Goal: Task Accomplishment & Management: Complete application form

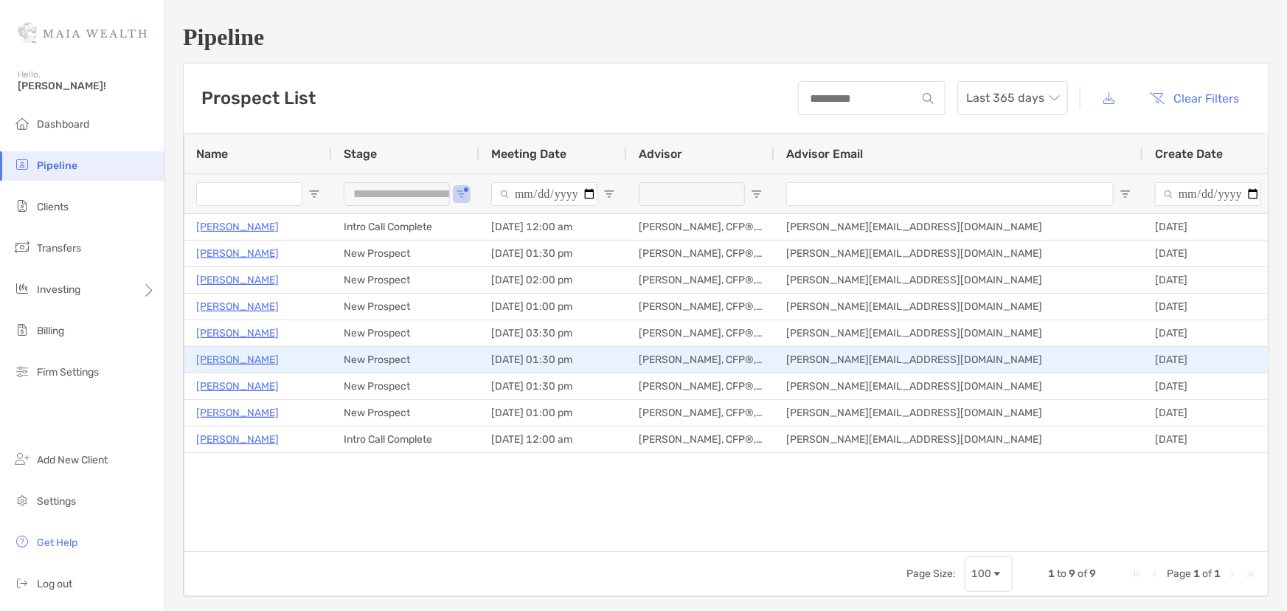
click at [229, 358] on p "[PERSON_NAME]" at bounding box center [237, 359] width 83 height 18
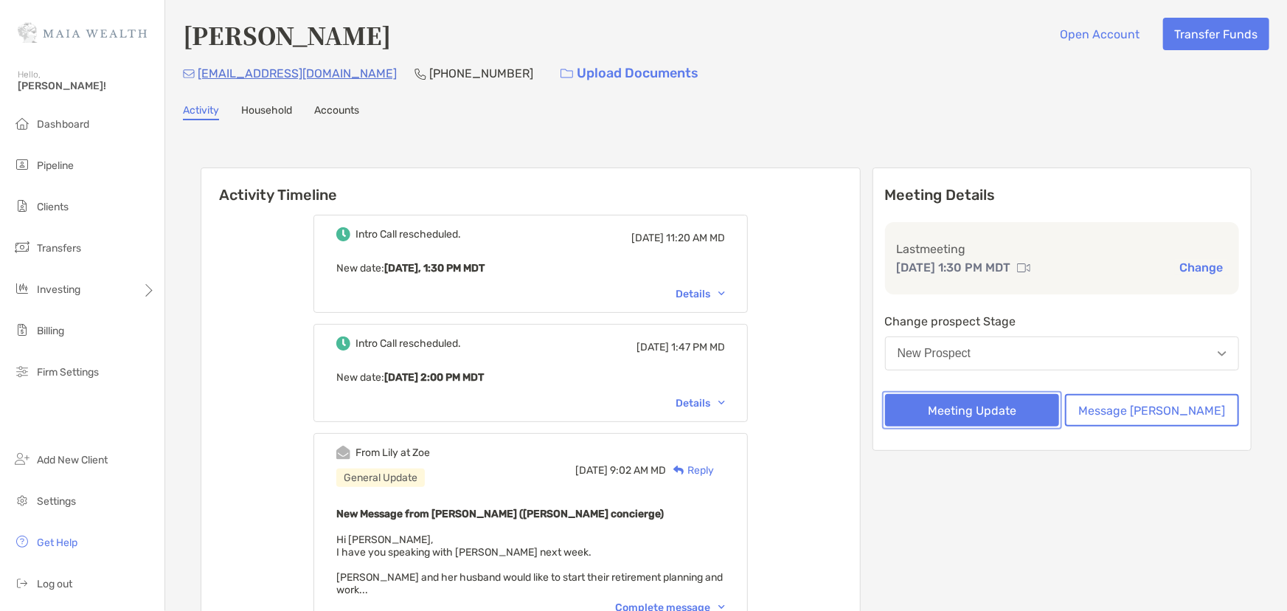
click at [1023, 423] on button "Meeting Update" at bounding box center [972, 410] width 174 height 32
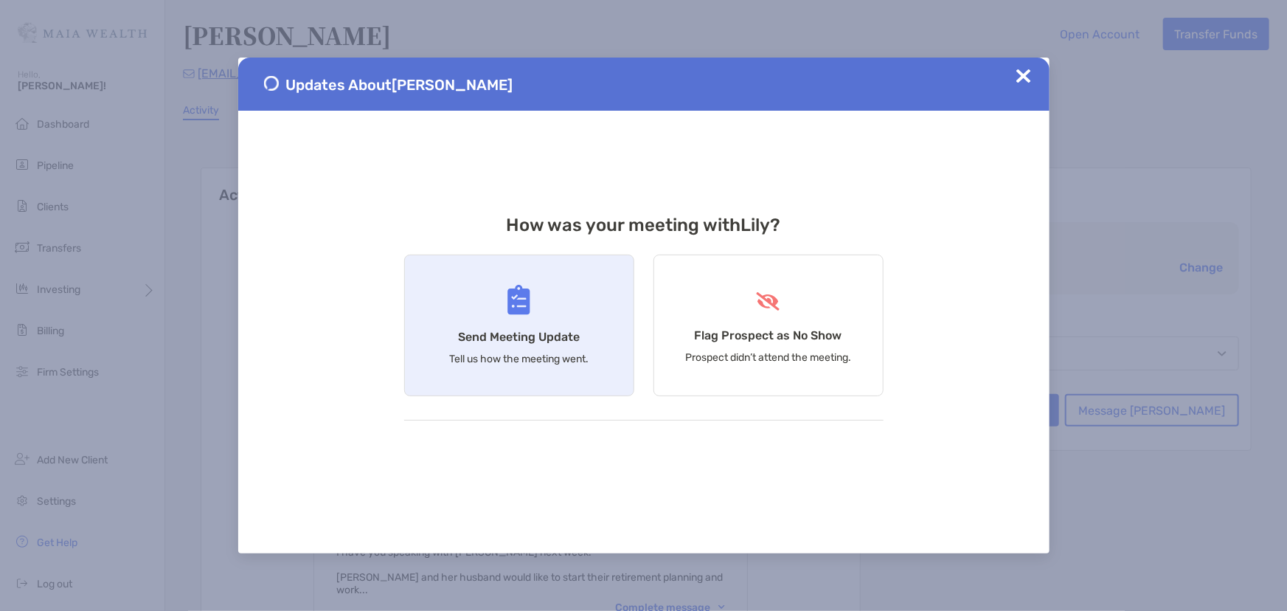
click at [513, 357] on p "Tell us how the meeting went." at bounding box center [518, 359] width 139 height 13
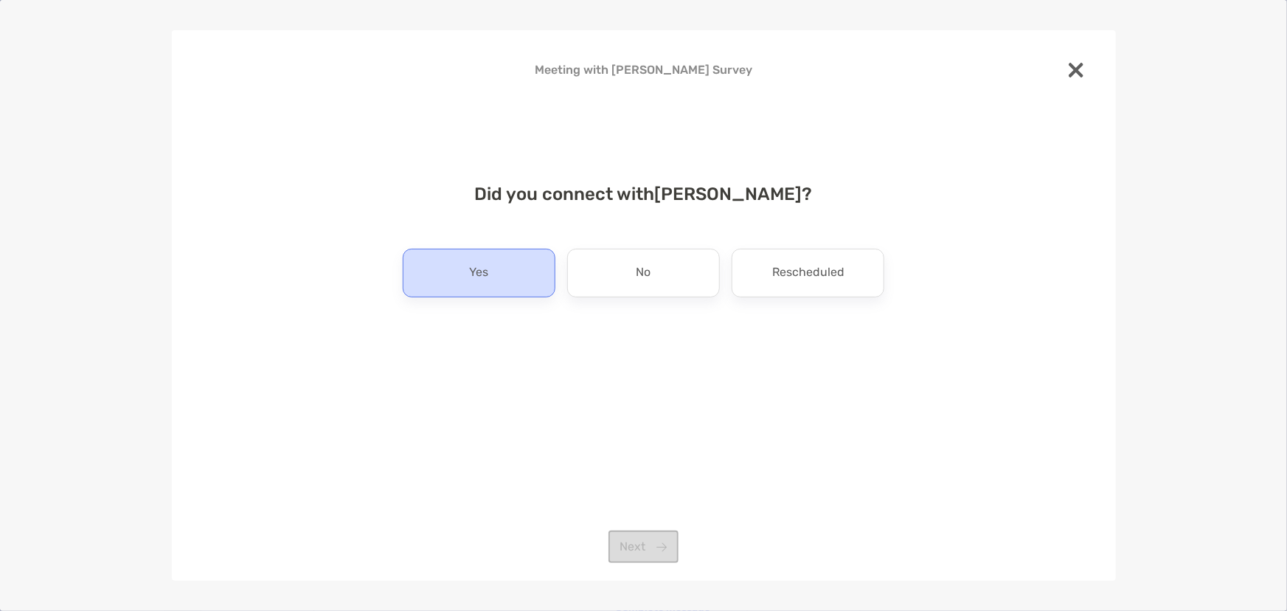
click at [496, 270] on div "Yes" at bounding box center [479, 273] width 153 height 49
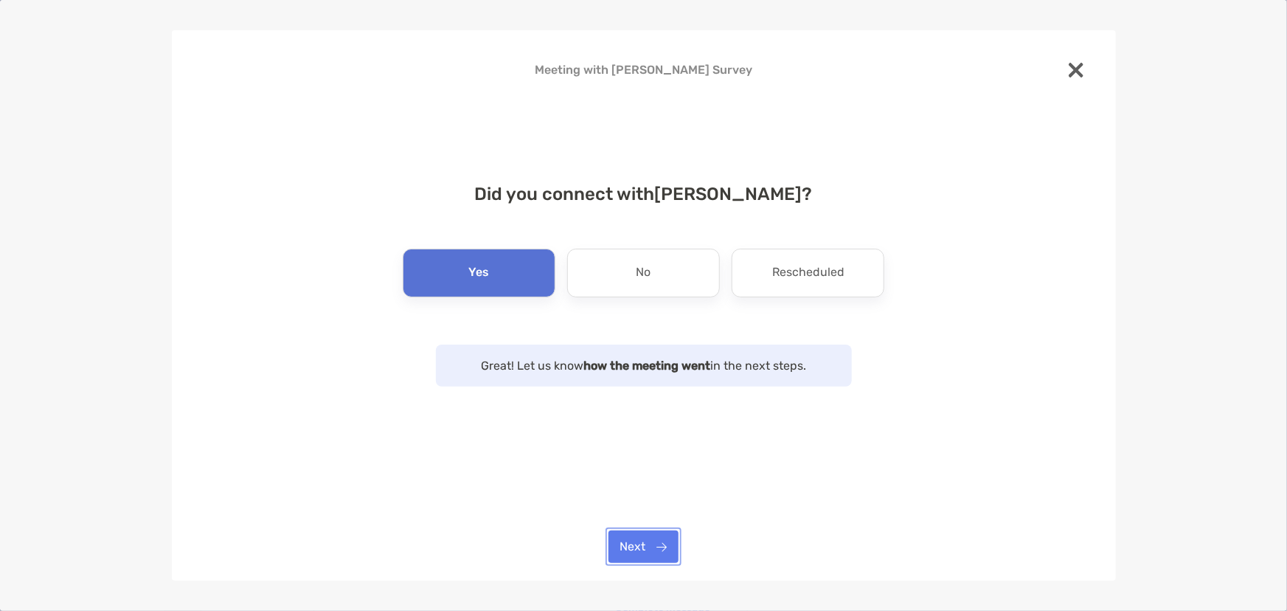
click at [648, 542] on button "Next" at bounding box center [643, 546] width 70 height 32
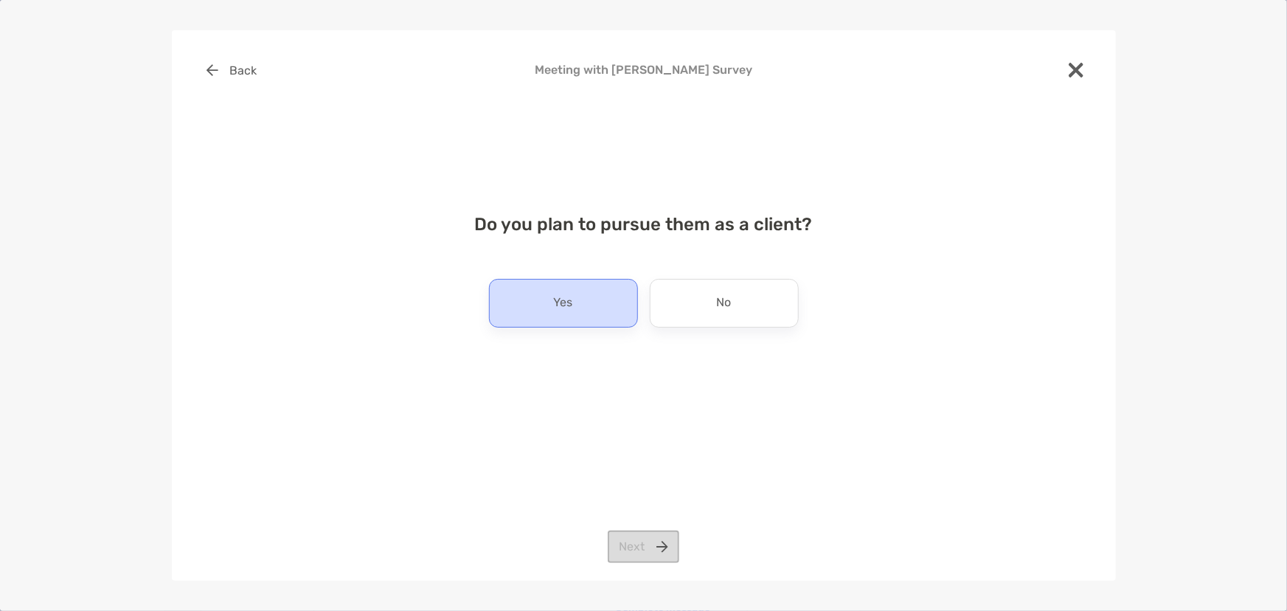
click at [556, 313] on p "Yes" at bounding box center [563, 303] width 19 height 24
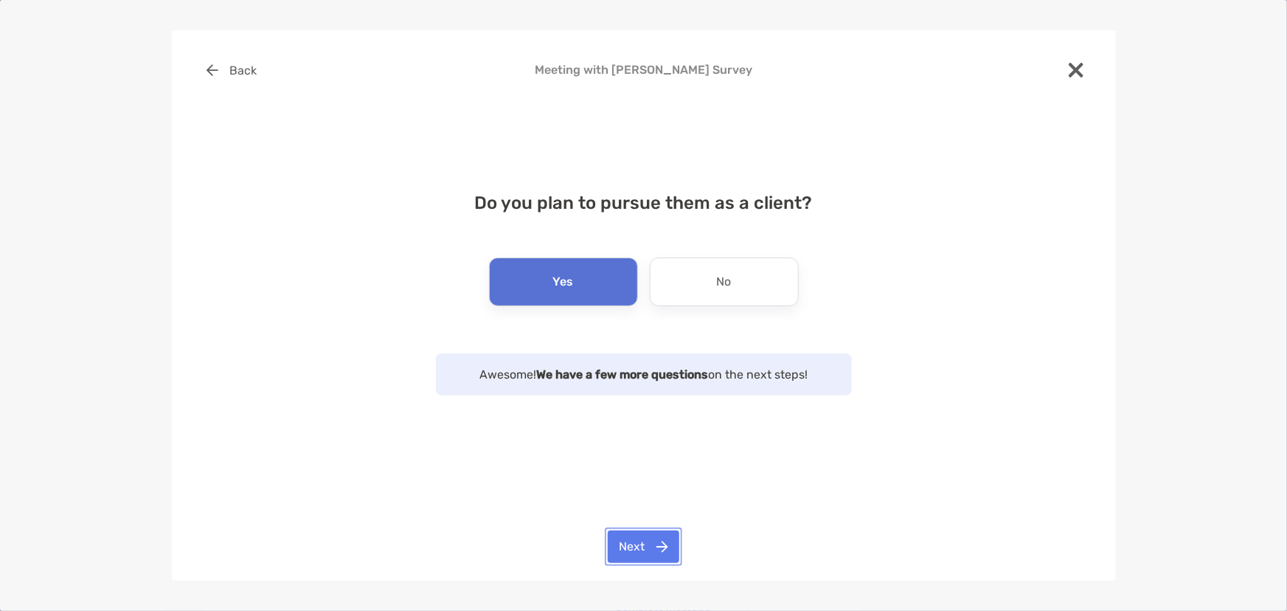
click at [623, 532] on button "Next" at bounding box center [644, 546] width 72 height 32
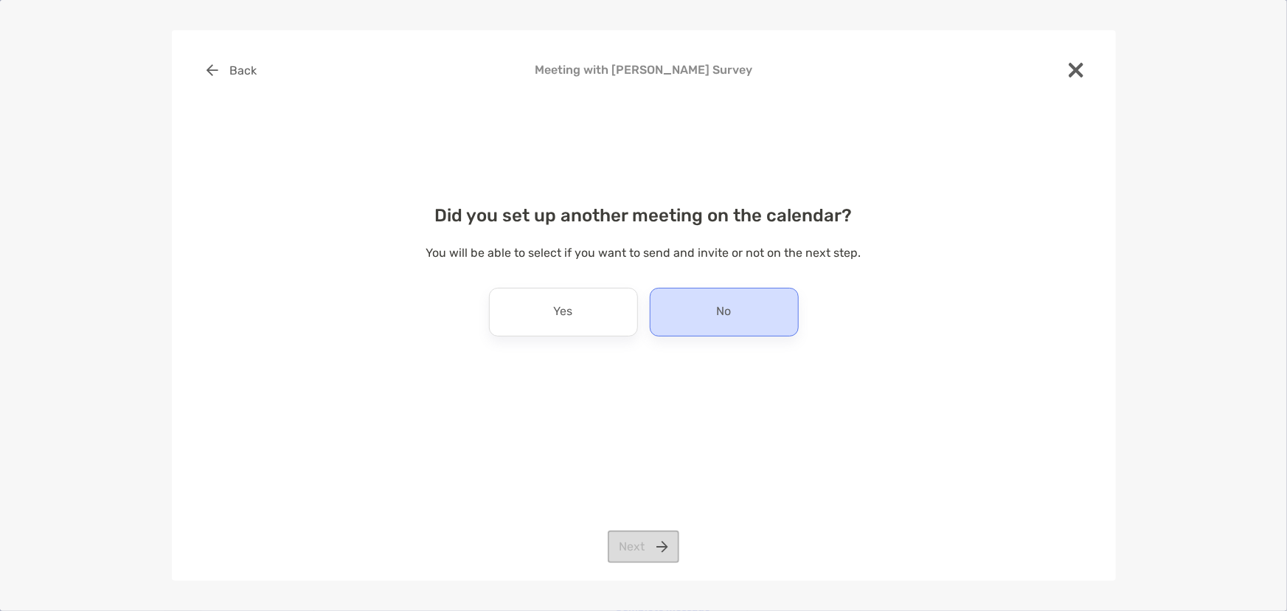
click at [732, 296] on div "No" at bounding box center [724, 312] width 149 height 49
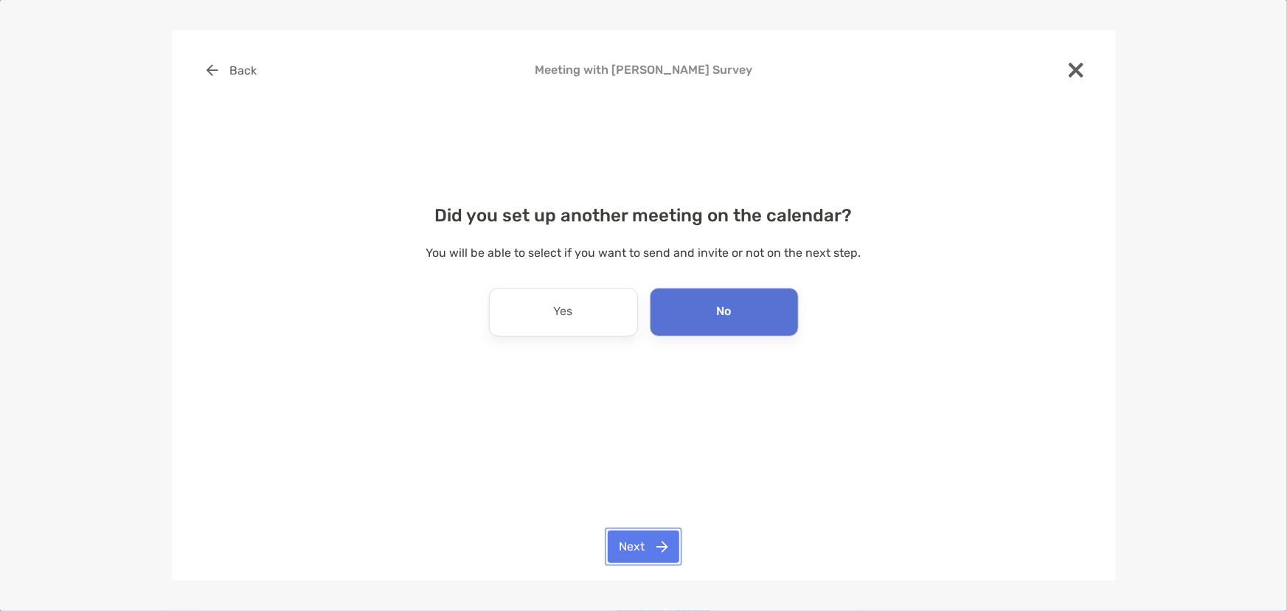
click at [651, 537] on button "Next" at bounding box center [644, 546] width 72 height 32
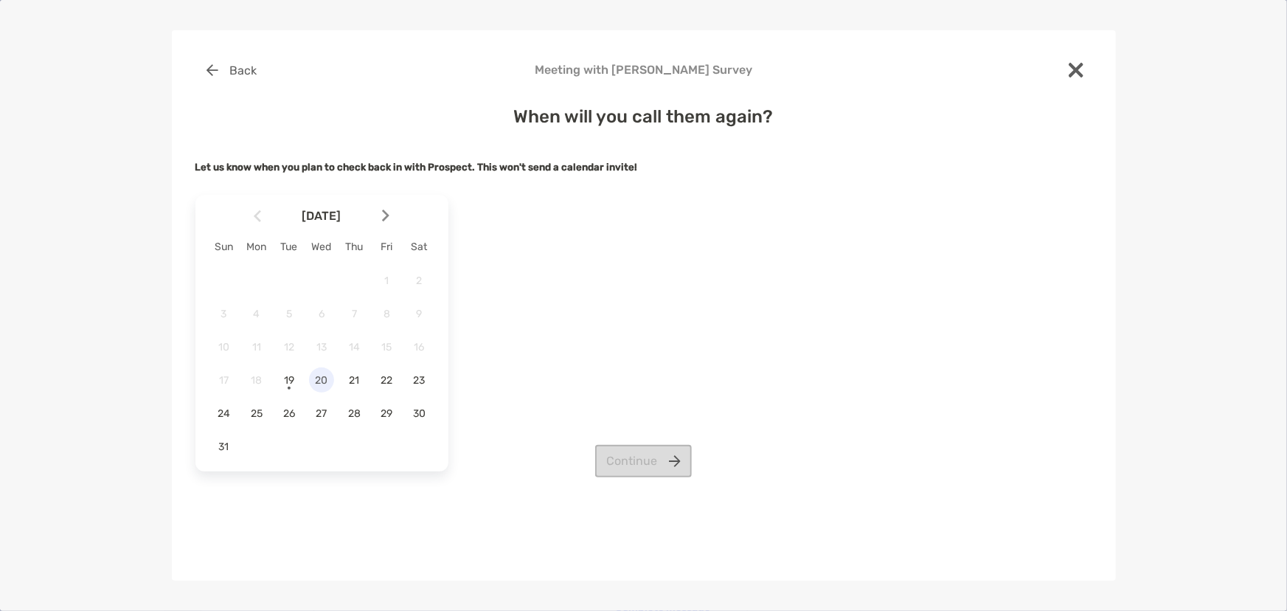
click at [321, 381] on span "20" at bounding box center [321, 380] width 25 height 13
click at [613, 450] on button "Continue" at bounding box center [643, 461] width 97 height 32
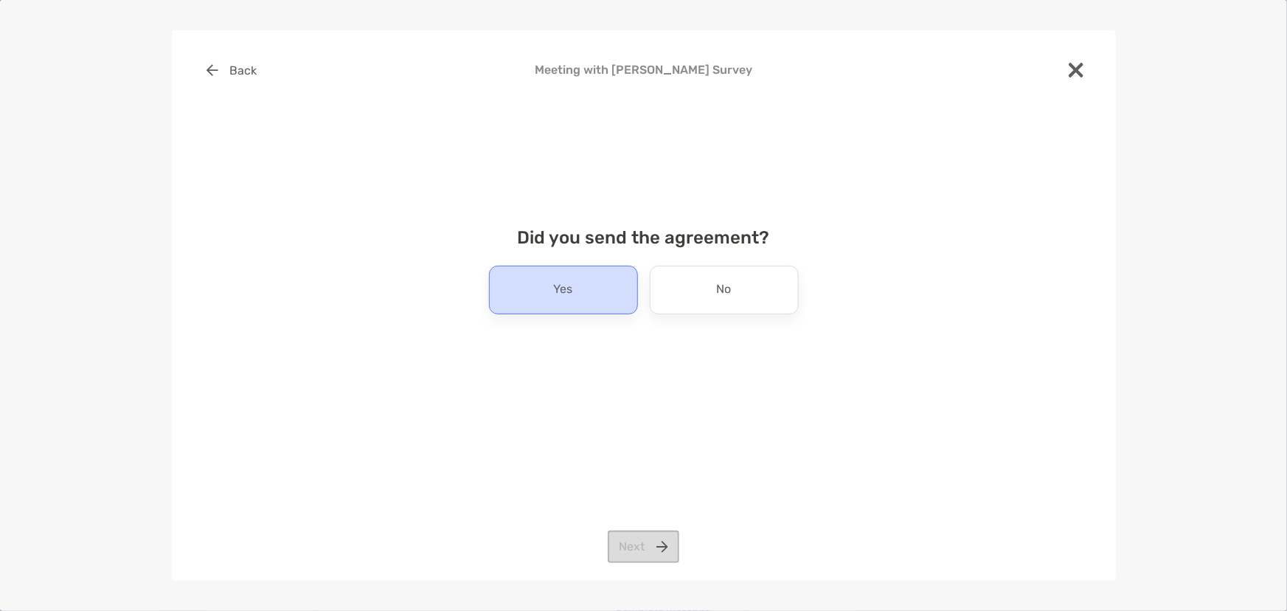
click at [608, 288] on div "Yes" at bounding box center [563, 289] width 149 height 49
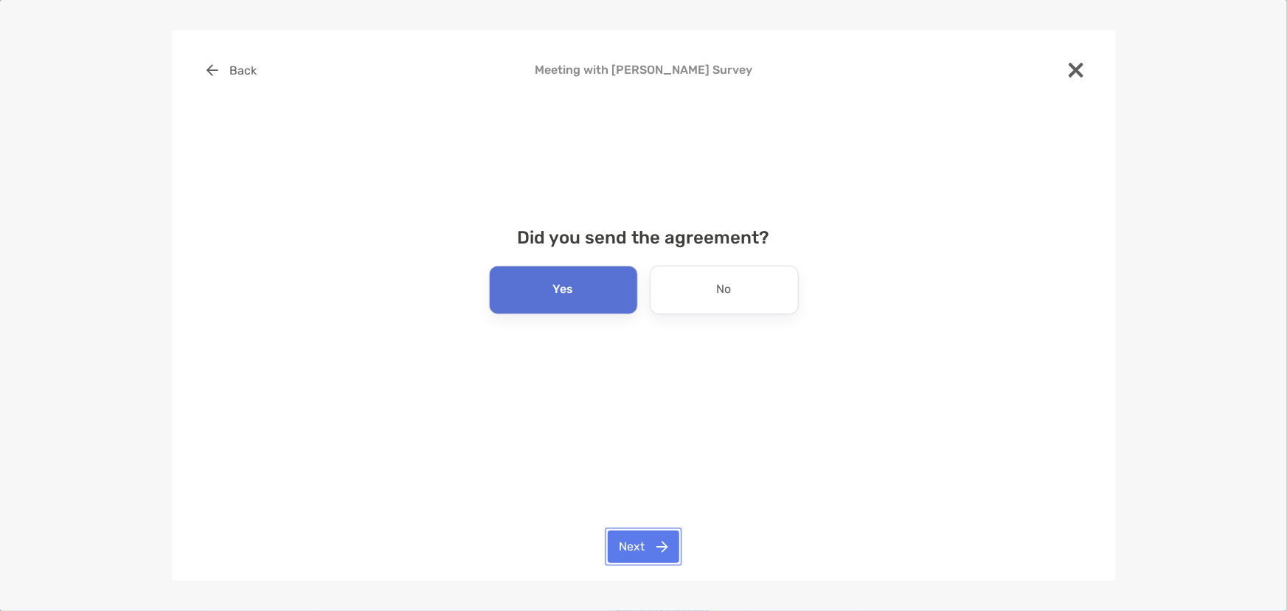
click at [645, 555] on button "Next" at bounding box center [644, 546] width 72 height 32
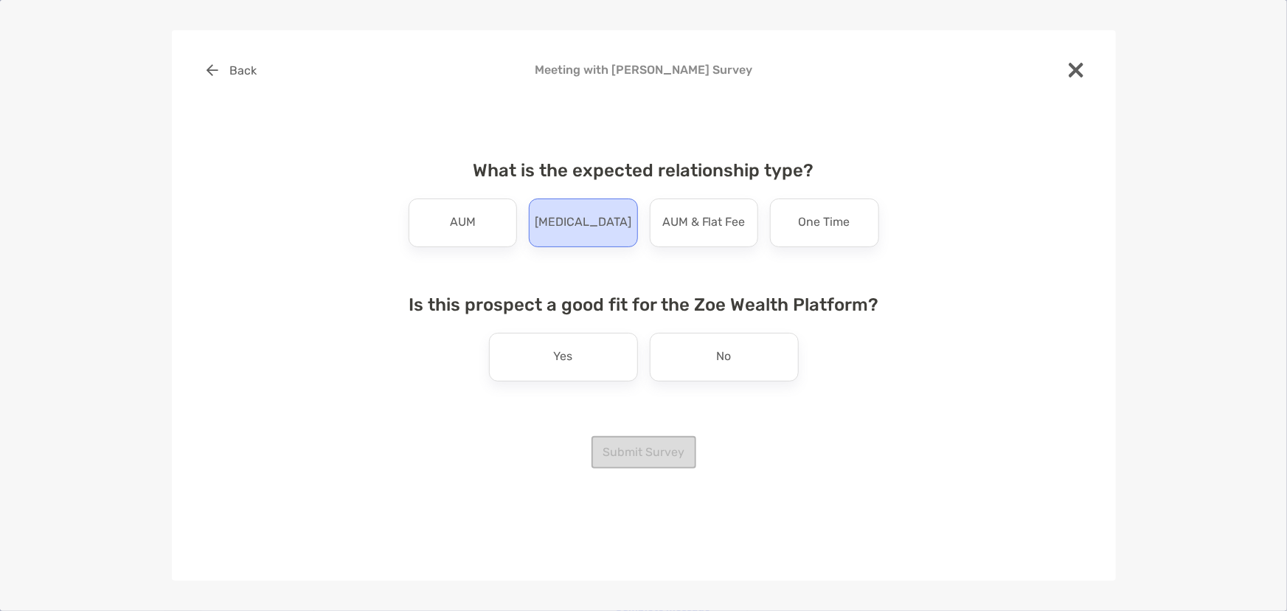
click at [601, 224] on p "[MEDICAL_DATA]" at bounding box center [583, 223] width 97 height 24
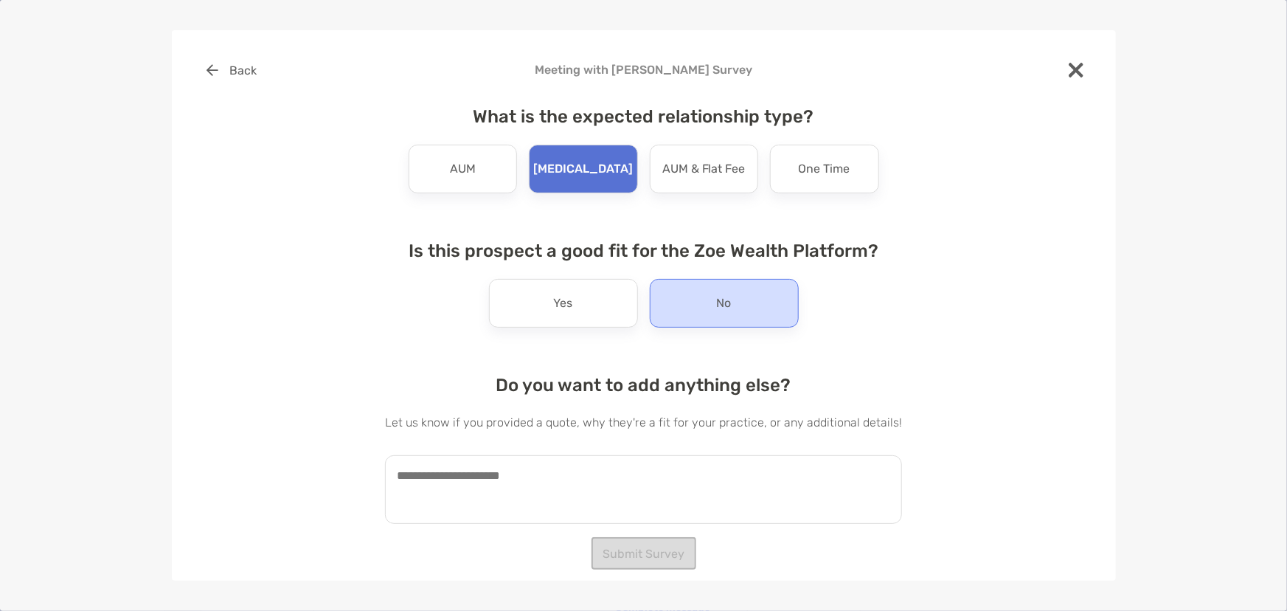
click at [704, 307] on div "No" at bounding box center [724, 303] width 149 height 49
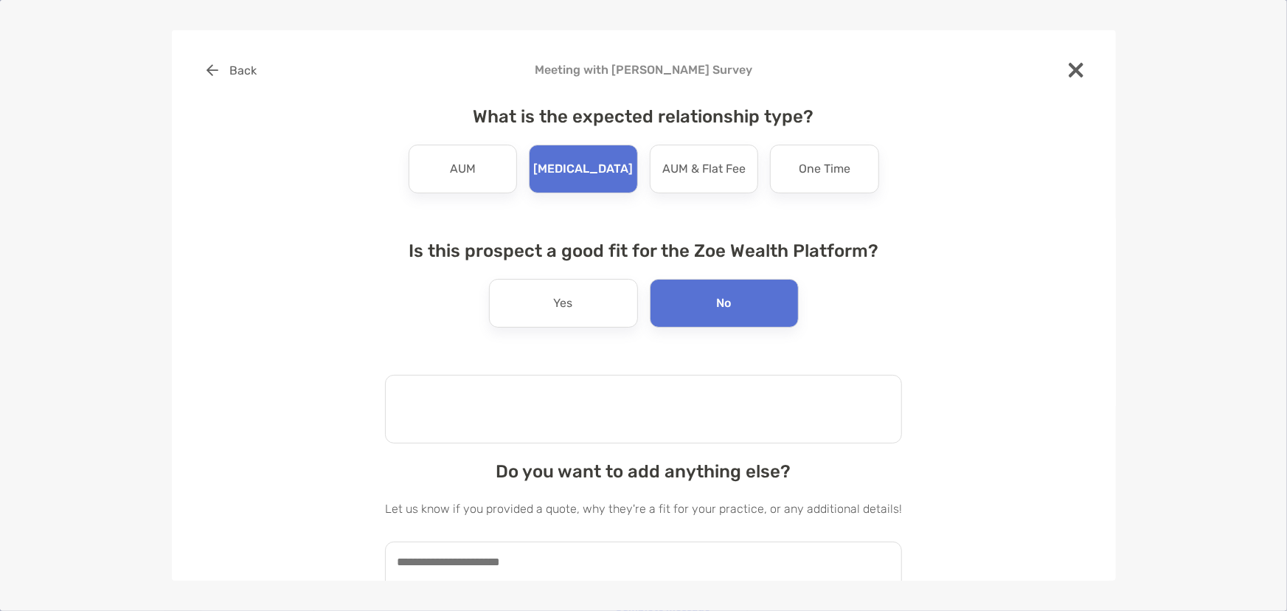
drag, startPoint x: 621, startPoint y: 406, endPoint x: 622, endPoint y: 395, distance: 11.9
click at [622, 400] on textarea at bounding box center [643, 409] width 517 height 69
type textarea "*"
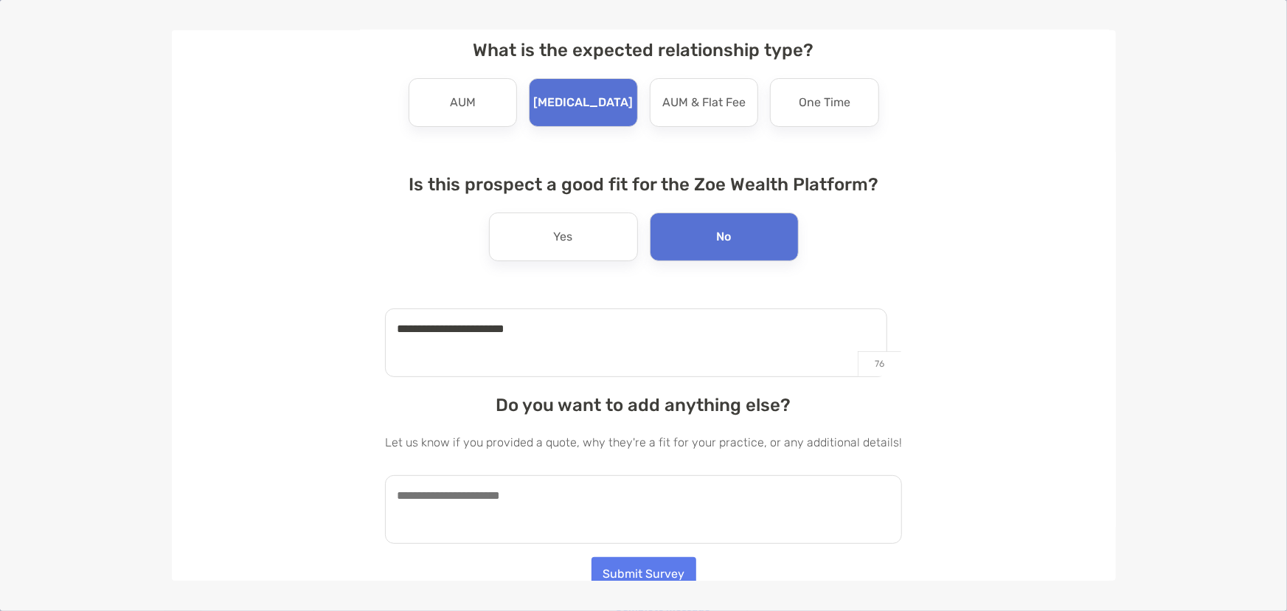
type textarea "**********"
click at [608, 479] on textarea at bounding box center [643, 509] width 517 height 69
click at [409, 493] on textarea "**********" at bounding box center [636, 509] width 502 height 69
click at [619, 516] on textarea "**********" at bounding box center [636, 509] width 502 height 69
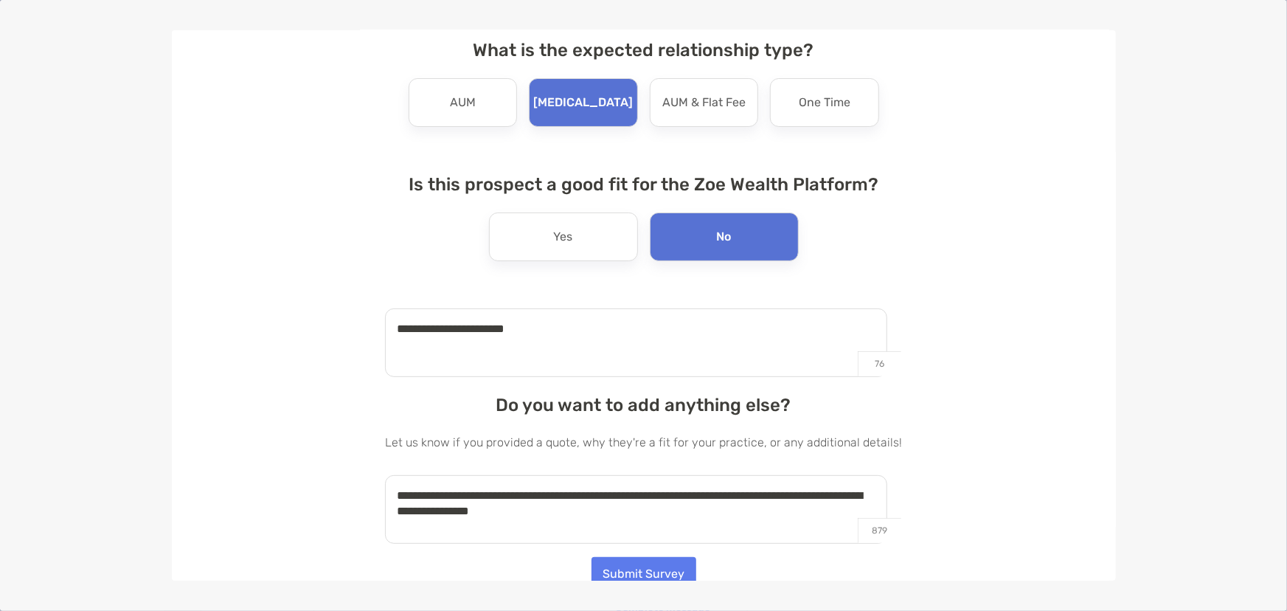
type textarea "**********"
click at [611, 572] on button "Submit Survey" at bounding box center [643, 573] width 105 height 32
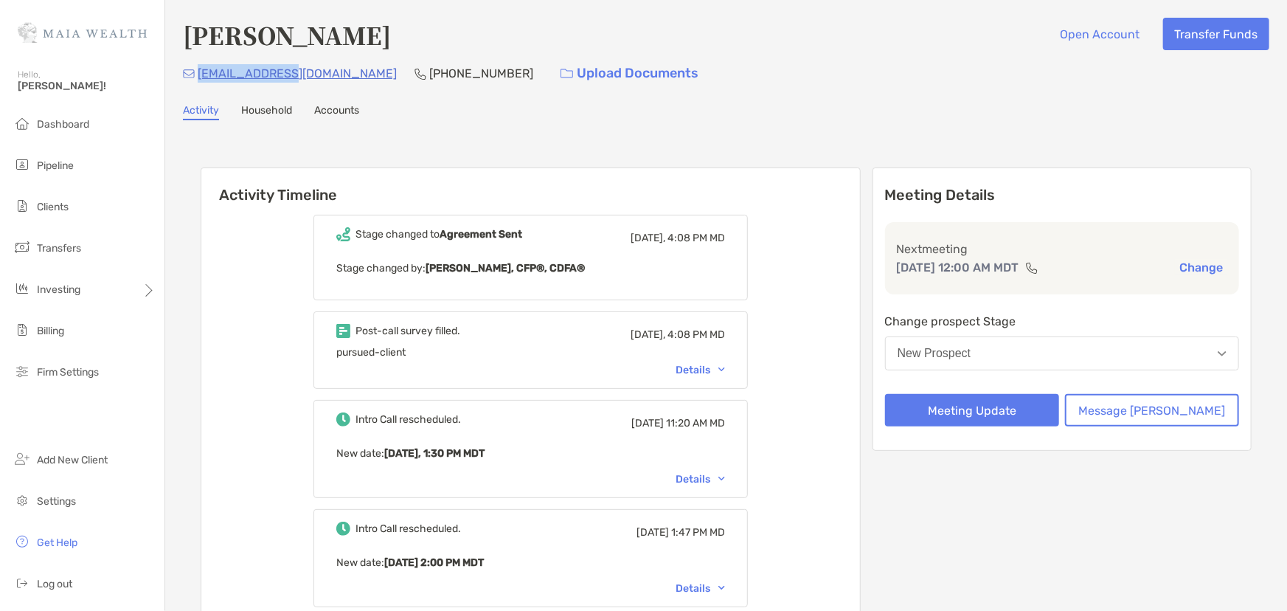
drag, startPoint x: 295, startPoint y: 71, endPoint x: 198, endPoint y: 77, distance: 97.6
click at [198, 77] on div "[EMAIL_ADDRESS][DOMAIN_NAME] [PHONE_NUMBER] Upload Documents" at bounding box center [726, 74] width 1086 height 32
copy p "[EMAIL_ADDRESS][DOMAIN_NAME]"
drag, startPoint x: 411, startPoint y: 73, endPoint x: 317, endPoint y: 74, distance: 93.7
click at [317, 74] on div "[EMAIL_ADDRESS][DOMAIN_NAME] [PHONE_NUMBER] Upload Documents" at bounding box center [726, 74] width 1086 height 32
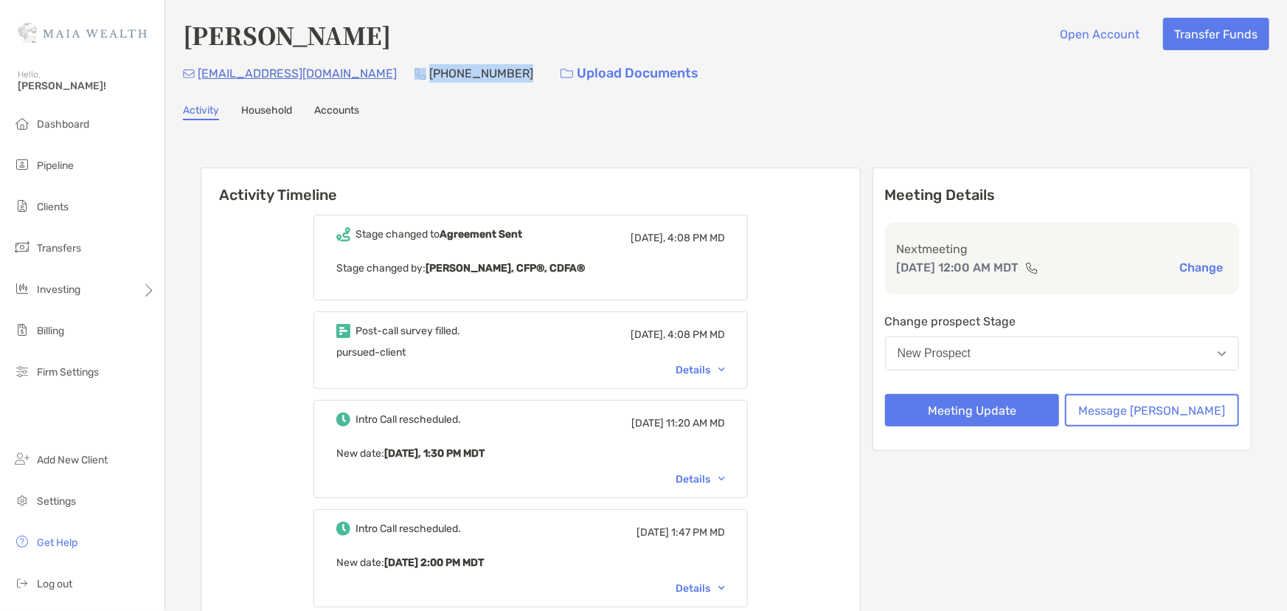
copy div "[PHONE_NUMBER]"
drag, startPoint x: 291, startPoint y: 75, endPoint x: 198, endPoint y: 80, distance: 93.0
click at [198, 80] on div "[EMAIL_ADDRESS][DOMAIN_NAME] [PHONE_NUMBER] Upload Documents" at bounding box center [726, 74] width 1086 height 32
copy p "[EMAIL_ADDRESS][DOMAIN_NAME]"
